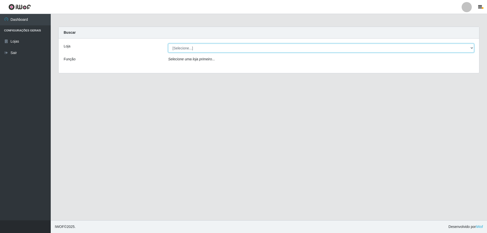
click at [472, 49] on select "[Selecione...] Extraplus - [GEOGRAPHIC_DATA] 03 - [GEOGRAPHIC_DATA]" at bounding box center [321, 48] width 306 height 9
select select "468"
click at [168, 44] on select "[Selecione...] Extraplus - [GEOGRAPHIC_DATA] 03 - [GEOGRAPHIC_DATA]" at bounding box center [321, 48] width 306 height 9
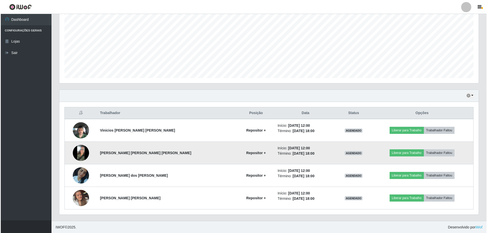
scroll to position [104, 0]
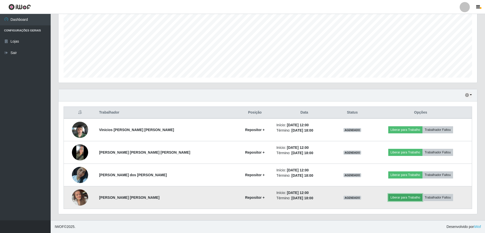
click at [400, 198] on button "Liberar para Trabalho" at bounding box center [405, 197] width 34 height 7
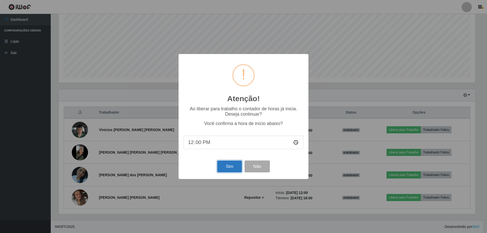
click at [227, 167] on button "Sim" at bounding box center [229, 166] width 25 height 12
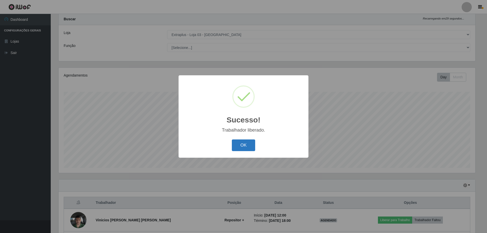
click at [242, 143] on button "OK" at bounding box center [244, 145] width 24 height 12
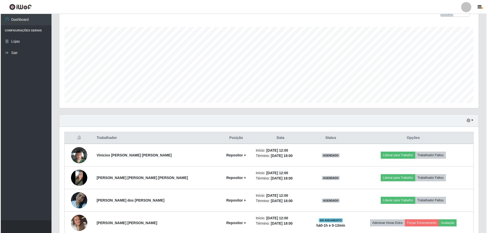
scroll to position [104, 0]
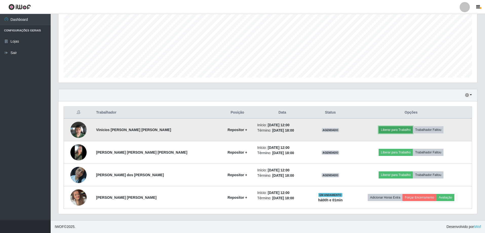
click at [385, 132] on button "Liberar para Trabalho" at bounding box center [396, 129] width 34 height 7
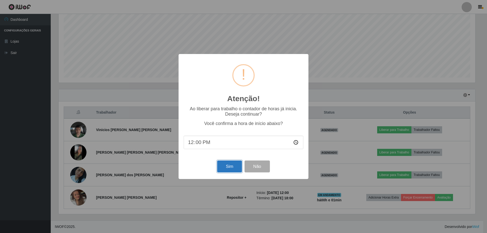
click at [239, 170] on button "Sim" at bounding box center [229, 166] width 25 height 12
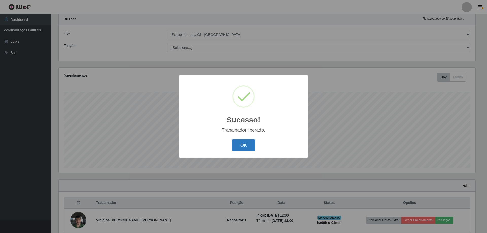
click at [246, 144] on button "OK" at bounding box center [244, 145] width 24 height 12
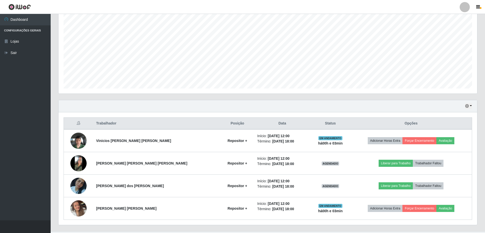
scroll to position [104, 0]
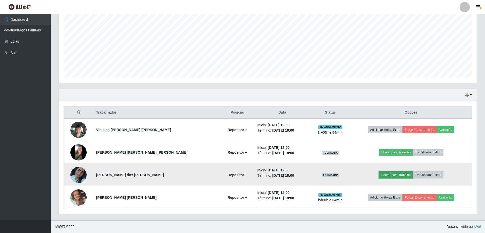
click at [379, 176] on button "Liberar para Trabalho" at bounding box center [396, 174] width 34 height 7
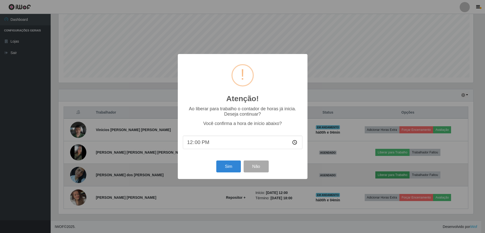
scroll to position [105, 416]
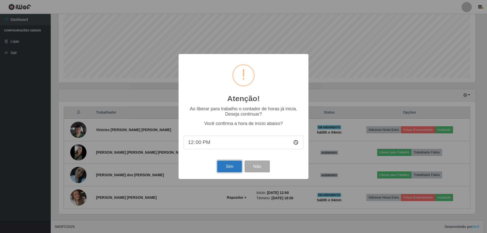
click at [229, 164] on button "Sim" at bounding box center [229, 166] width 25 height 12
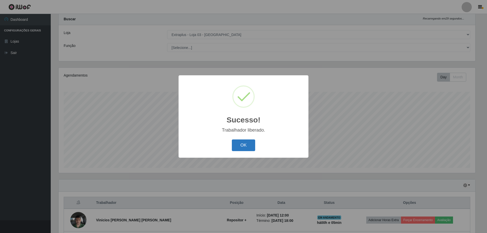
click at [239, 147] on button "OK" at bounding box center [244, 145] width 24 height 12
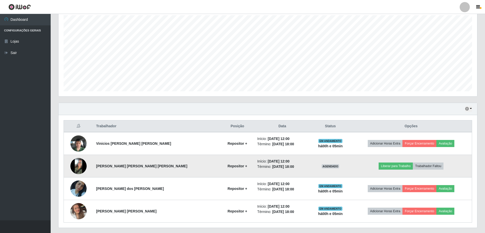
scroll to position [104, 0]
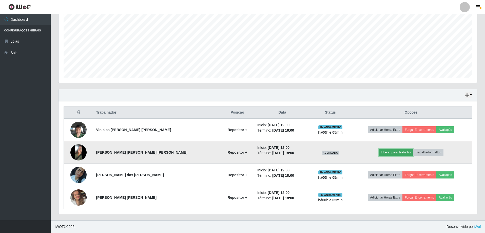
click at [396, 154] on button "Liberar para Trabalho" at bounding box center [396, 152] width 34 height 7
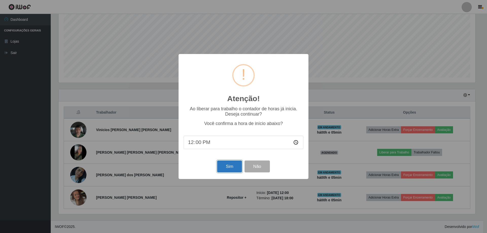
click at [228, 166] on button "Sim" at bounding box center [229, 166] width 25 height 12
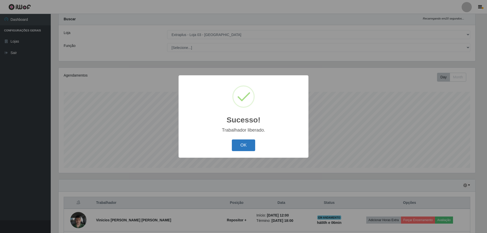
click at [237, 149] on button "OK" at bounding box center [244, 145] width 24 height 12
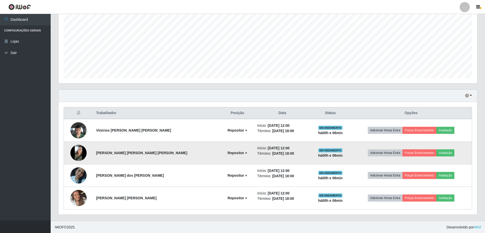
scroll to position [104, 0]
